Goal: Task Accomplishment & Management: Manage account settings

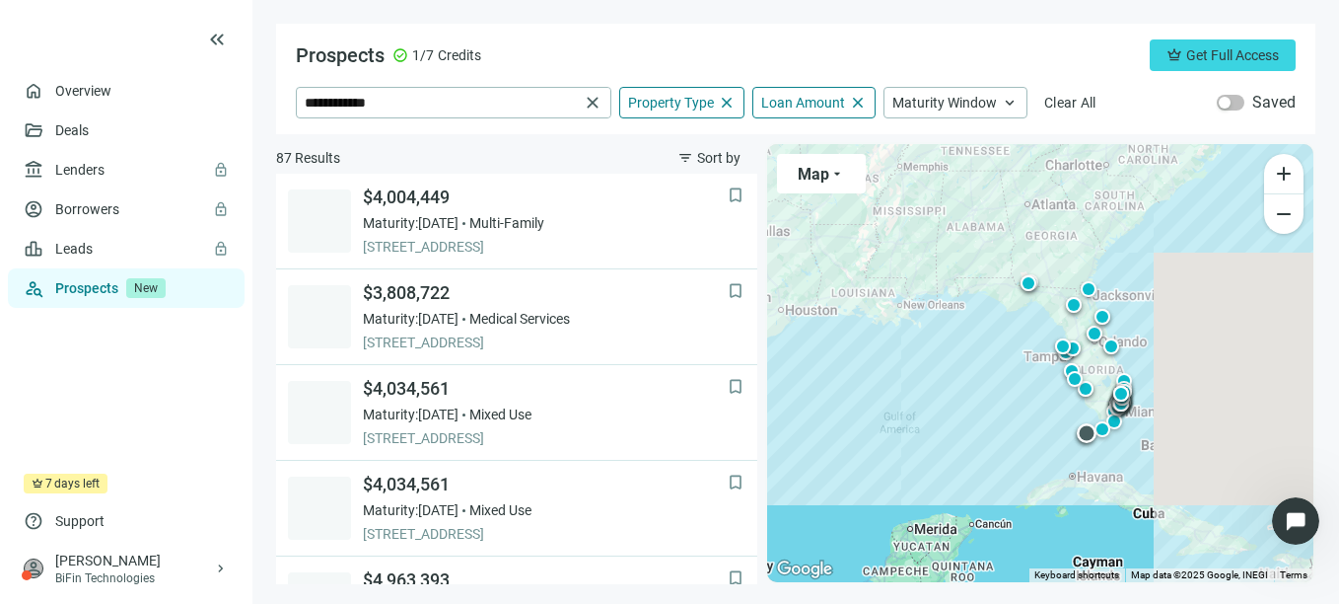
scroll to position [1558, 0]
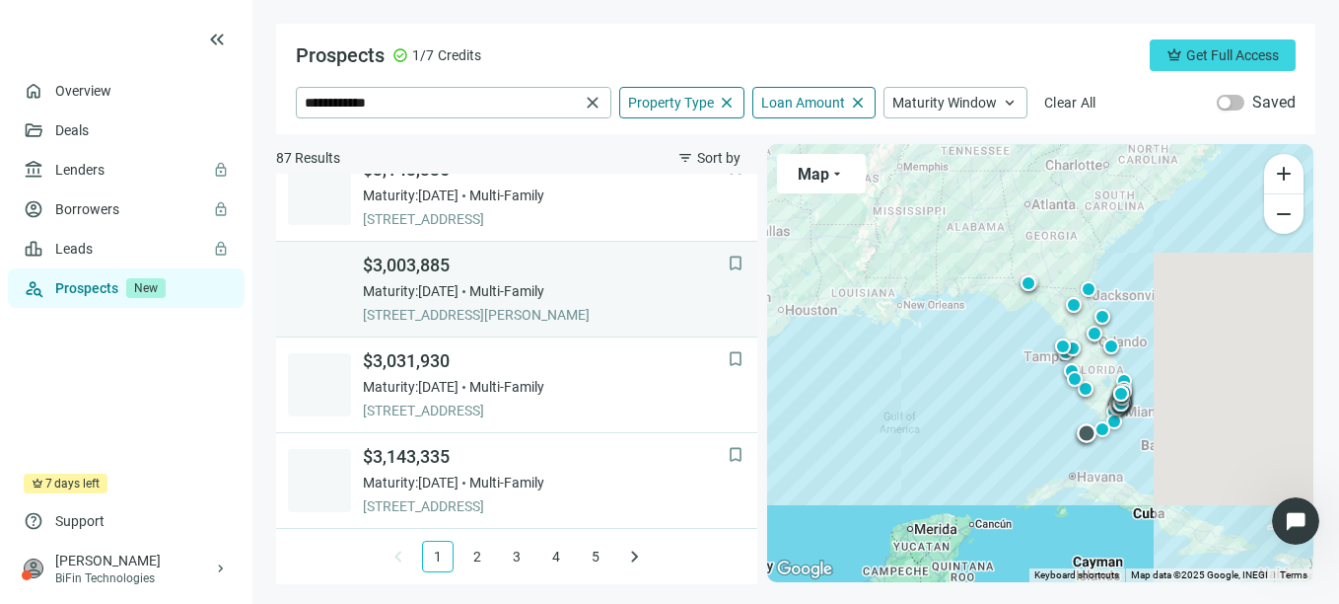
click at [492, 257] on span "$3,003,885" at bounding box center [545, 265] width 365 height 24
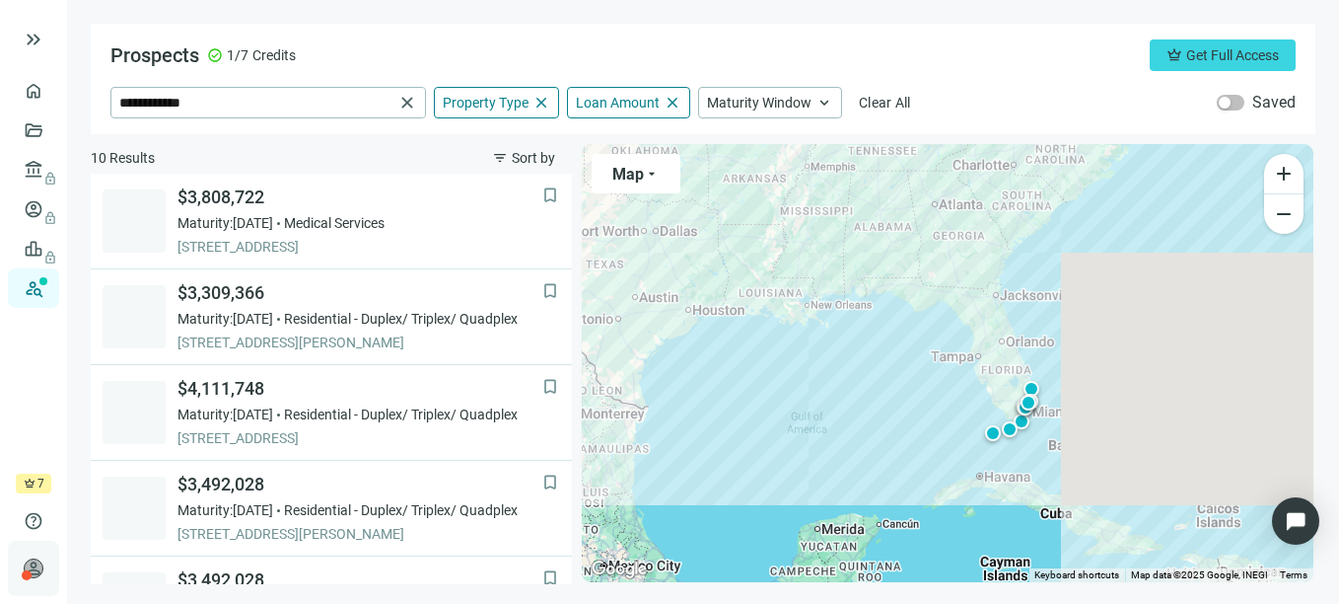
click at [31, 567] on span "person" at bounding box center [34, 568] width 20 height 20
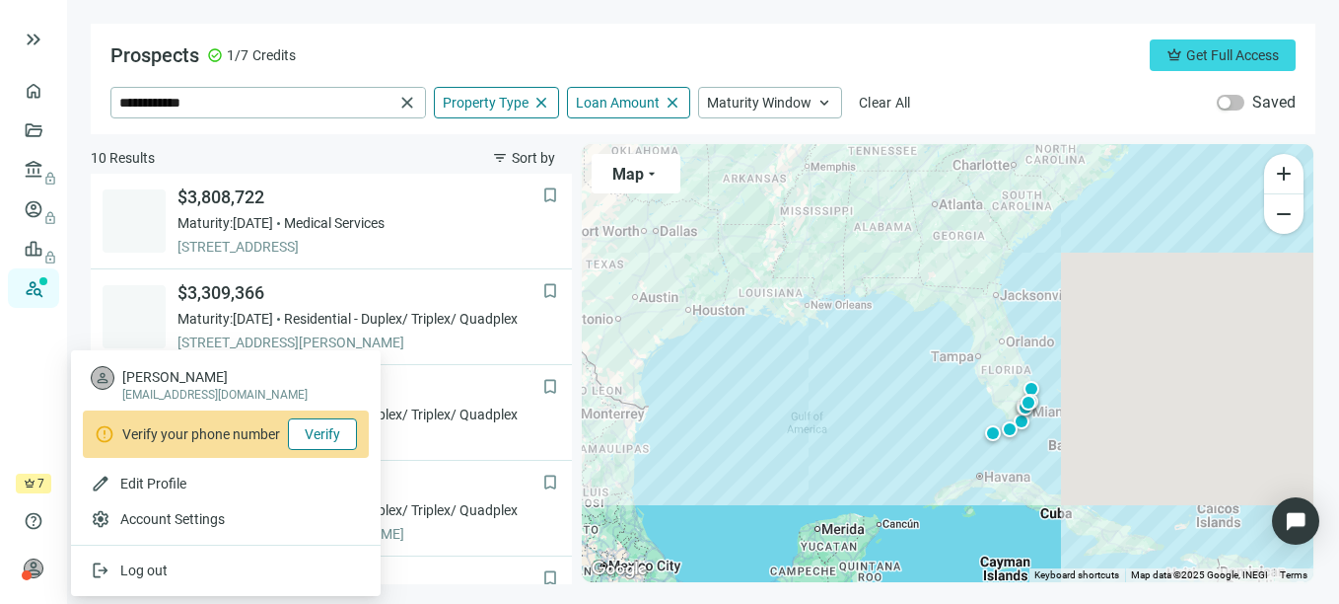
click at [318, 436] on span "Verify" at bounding box center [323, 434] width 36 height 16
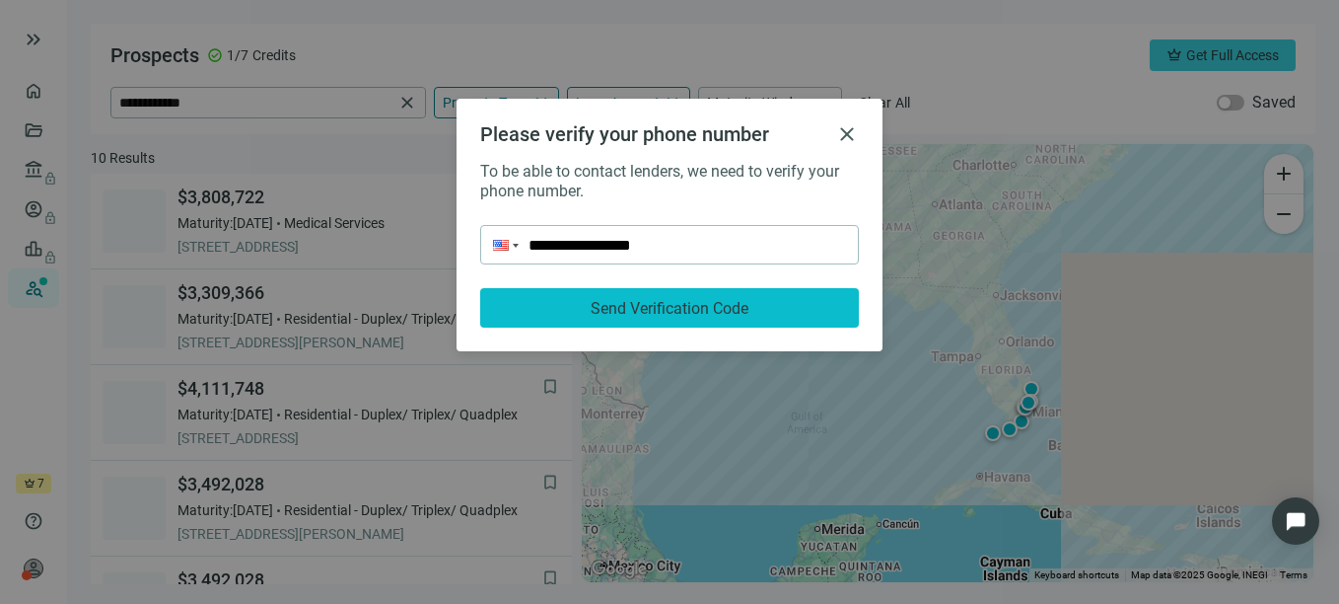
click at [697, 304] on span "Send Verification Code" at bounding box center [670, 308] width 158 height 19
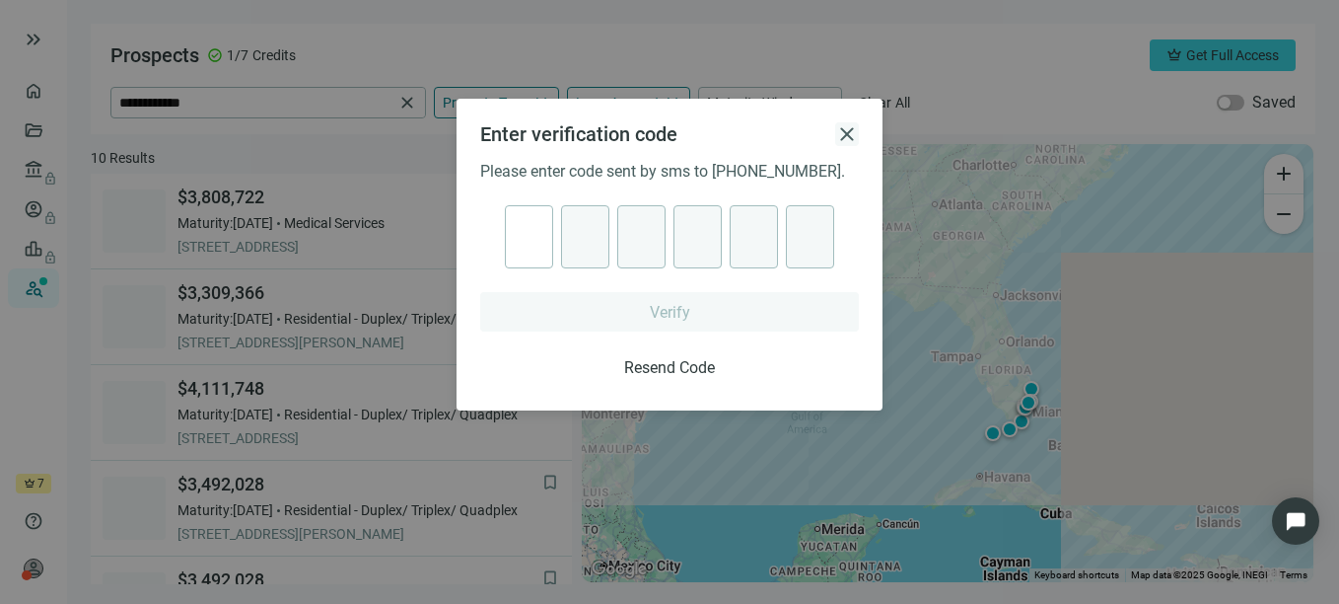
click at [839, 134] on span "close" at bounding box center [847, 134] width 24 height 24
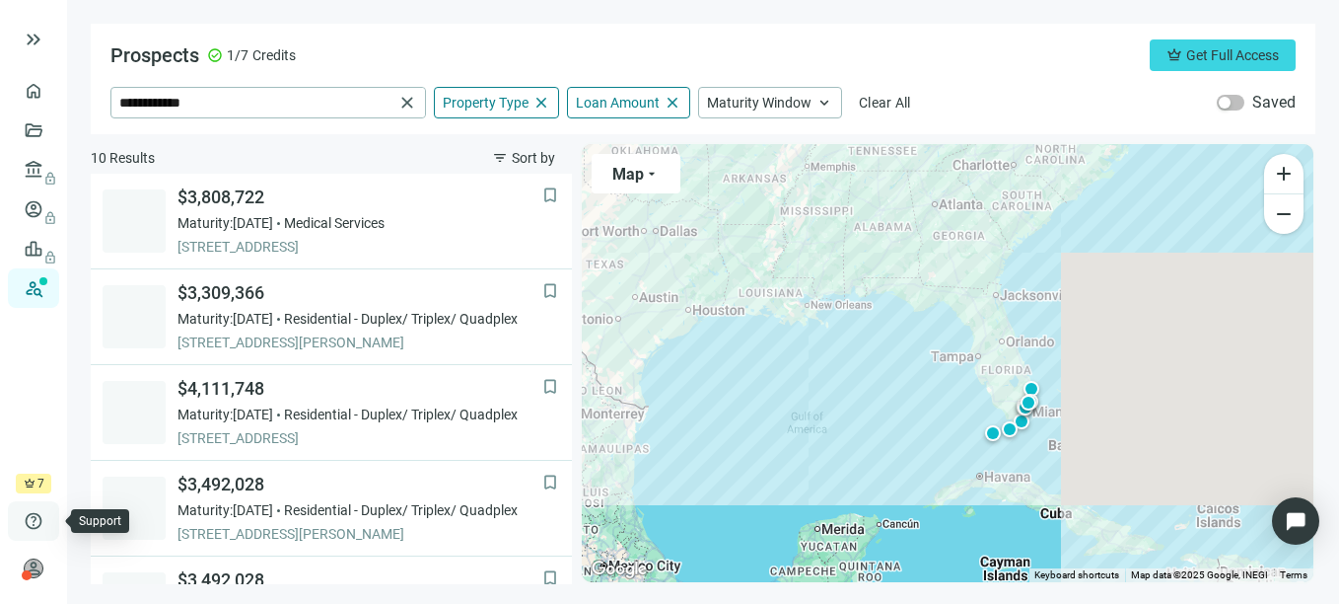
click at [34, 520] on span "help" at bounding box center [34, 521] width 20 height 20
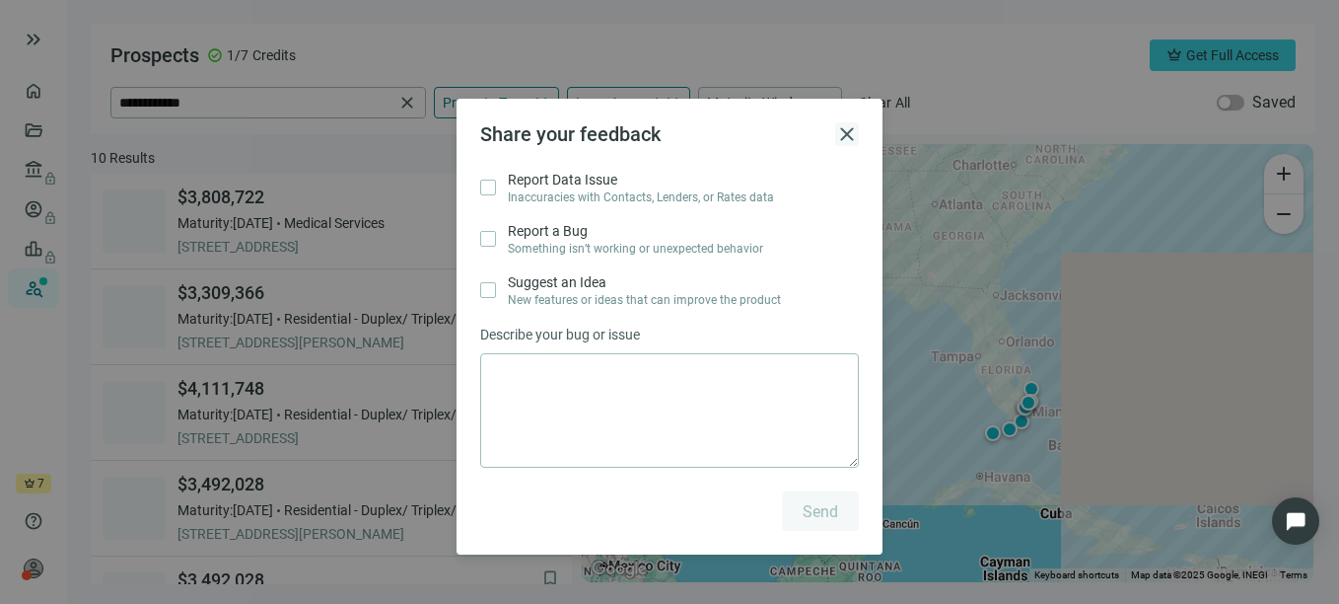
click at [842, 130] on span "close" at bounding box center [847, 134] width 24 height 24
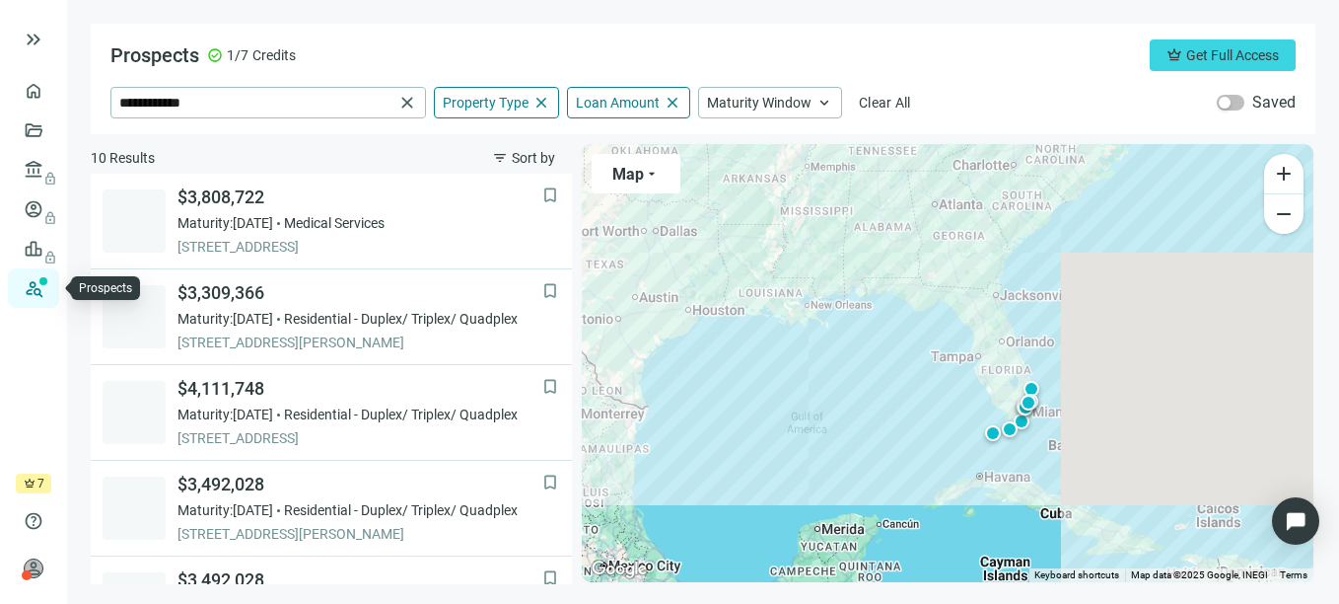
click at [49, 292] on link "Prospects New" at bounding box center [80, 287] width 63 height 39
click at [34, 556] on div "person [PERSON_NAME] BiFin Technologies keyboard_arrow_right" at bounding box center [33, 567] width 51 height 55
click at [6, 350] on ul "home Overview folder_open Deals account_balance lock Lenders lock account_circl…" at bounding box center [33, 272] width 67 height 402
